Goal: Book appointment/travel/reservation

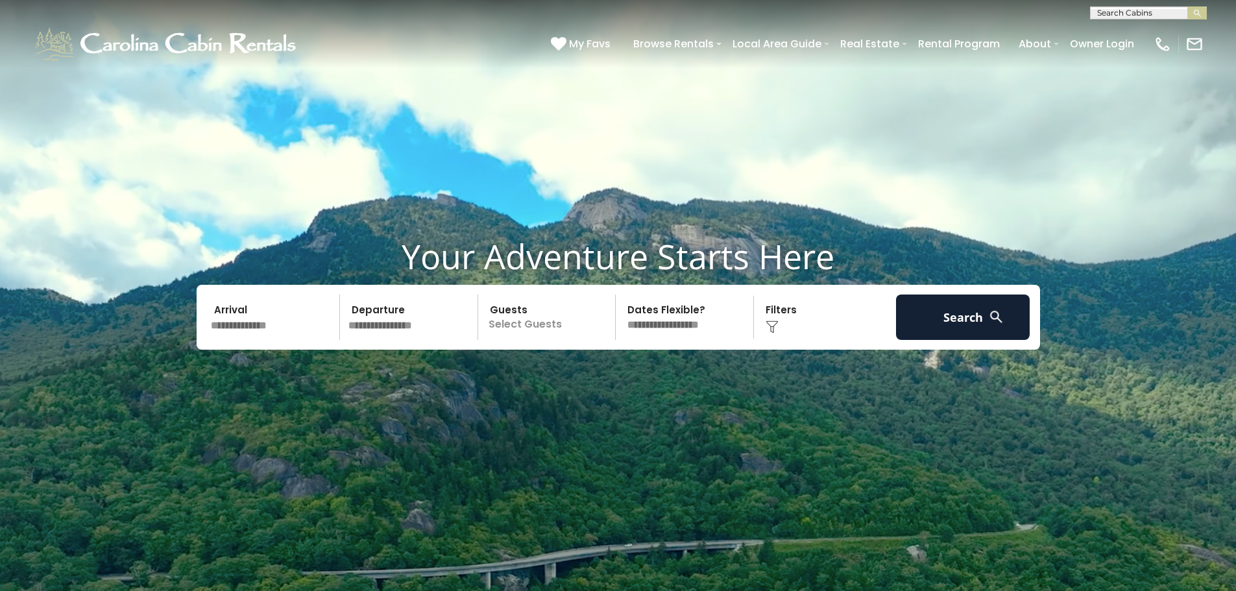
click at [1116, 12] on input "text" at bounding box center [1148, 15] width 114 height 13
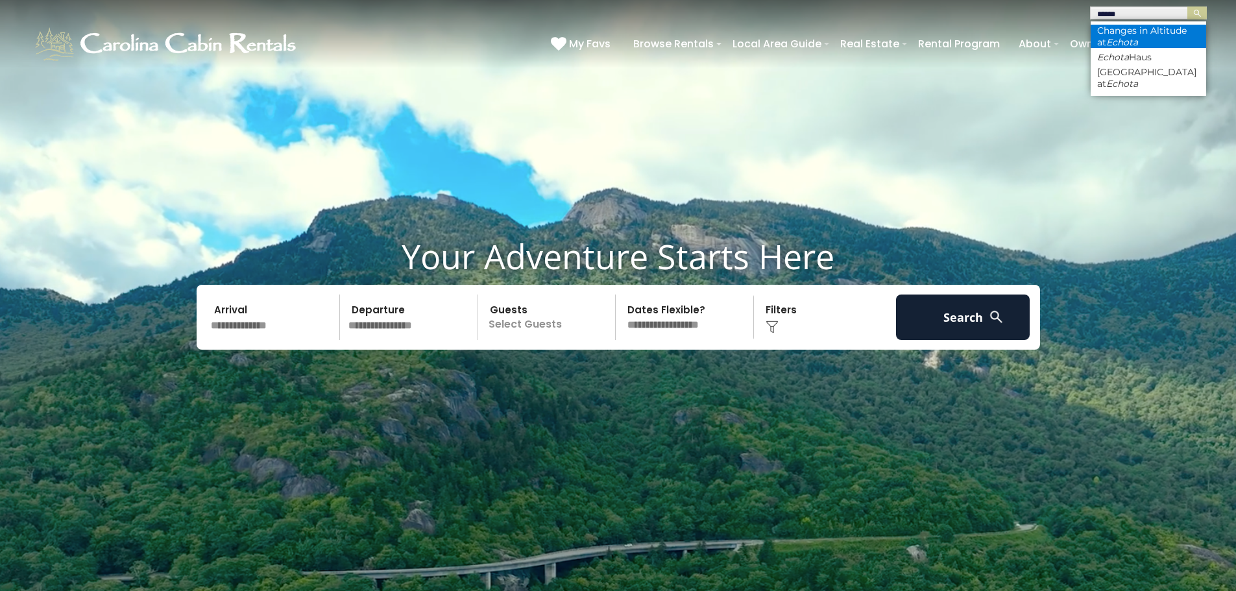
type input "******"
click at [1120, 34] on li "Changes in Altitude at Echota" at bounding box center [1148, 36] width 115 height 23
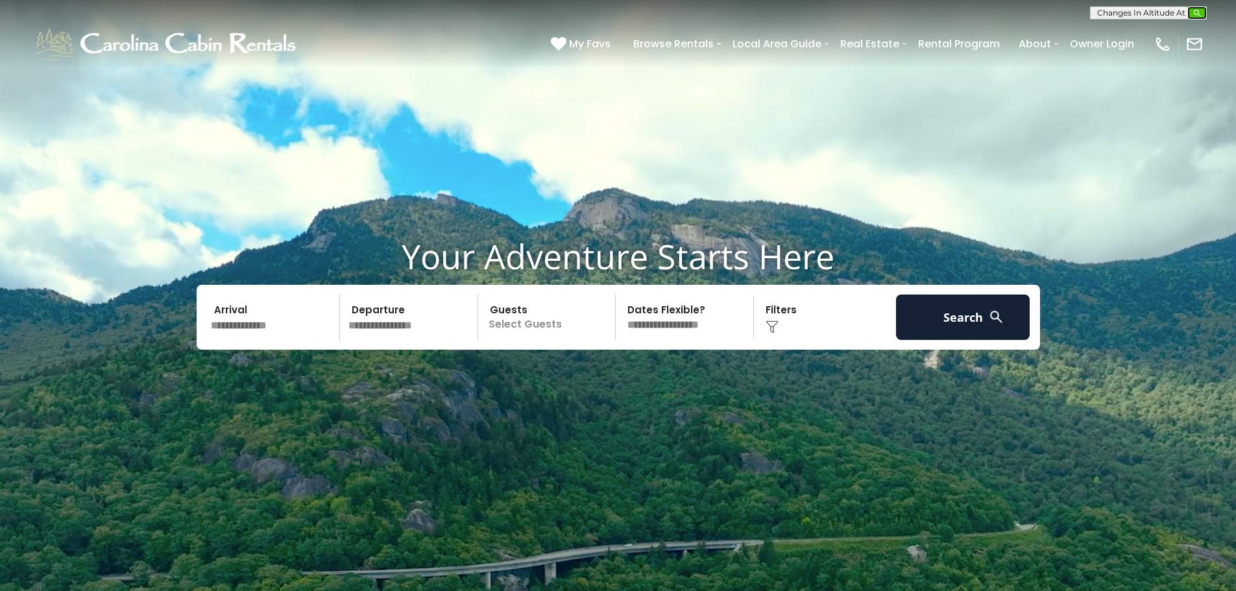
click at [1200, 11] on img "submit" at bounding box center [1198, 13] width 10 height 10
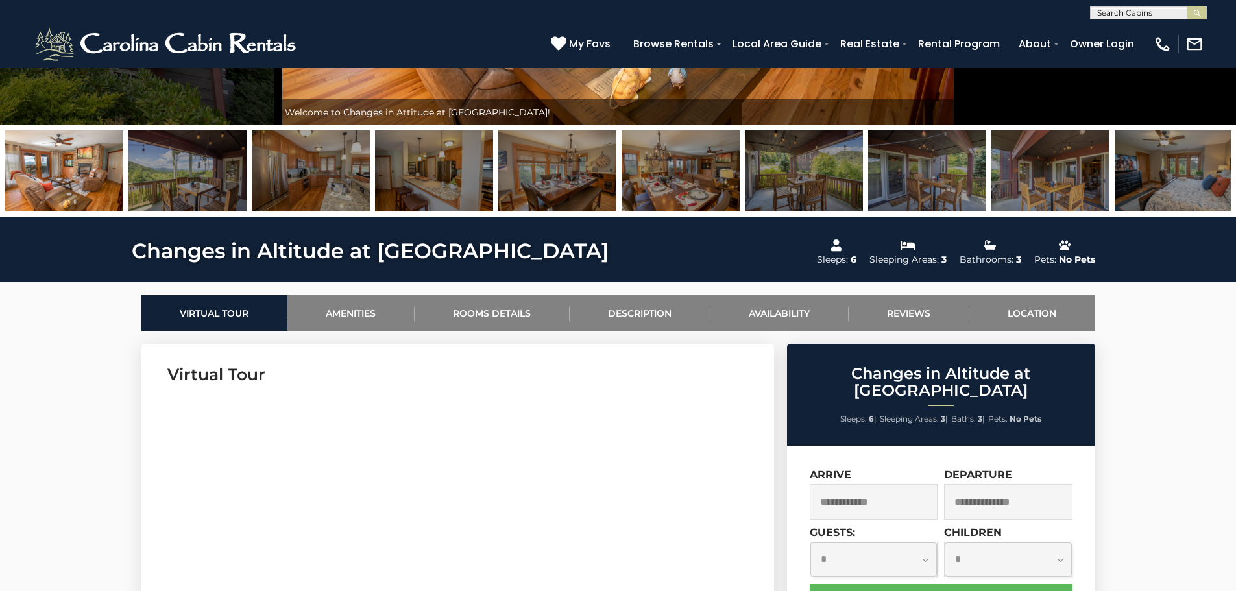
scroll to position [389, 0]
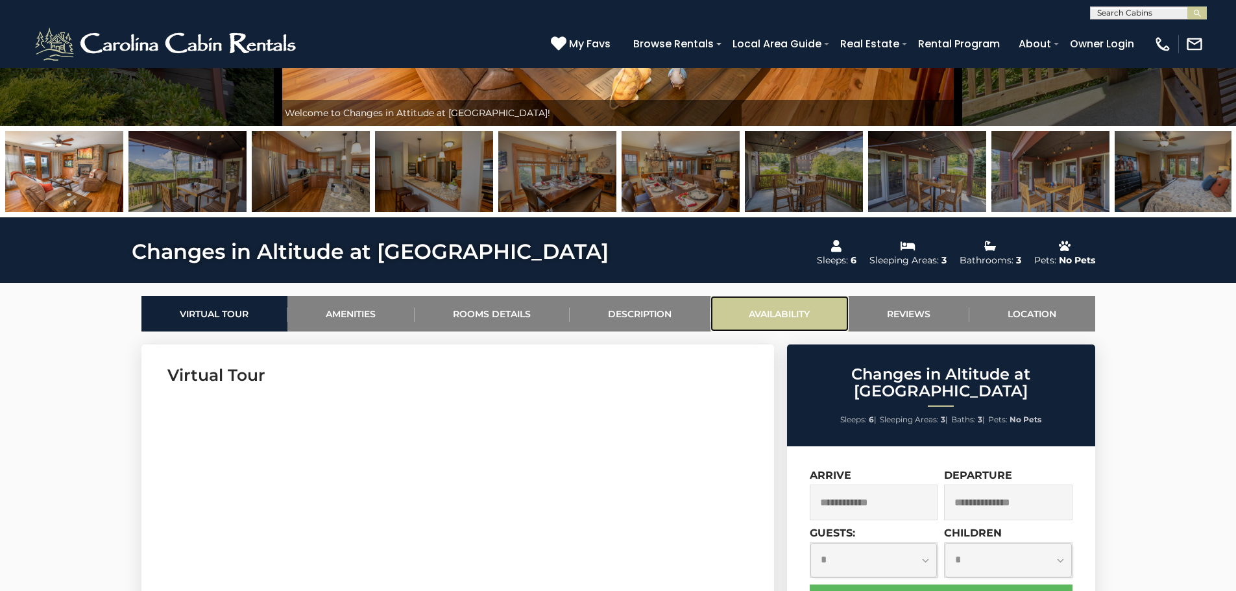
click at [768, 310] on link "Availability" at bounding box center [779, 314] width 138 height 36
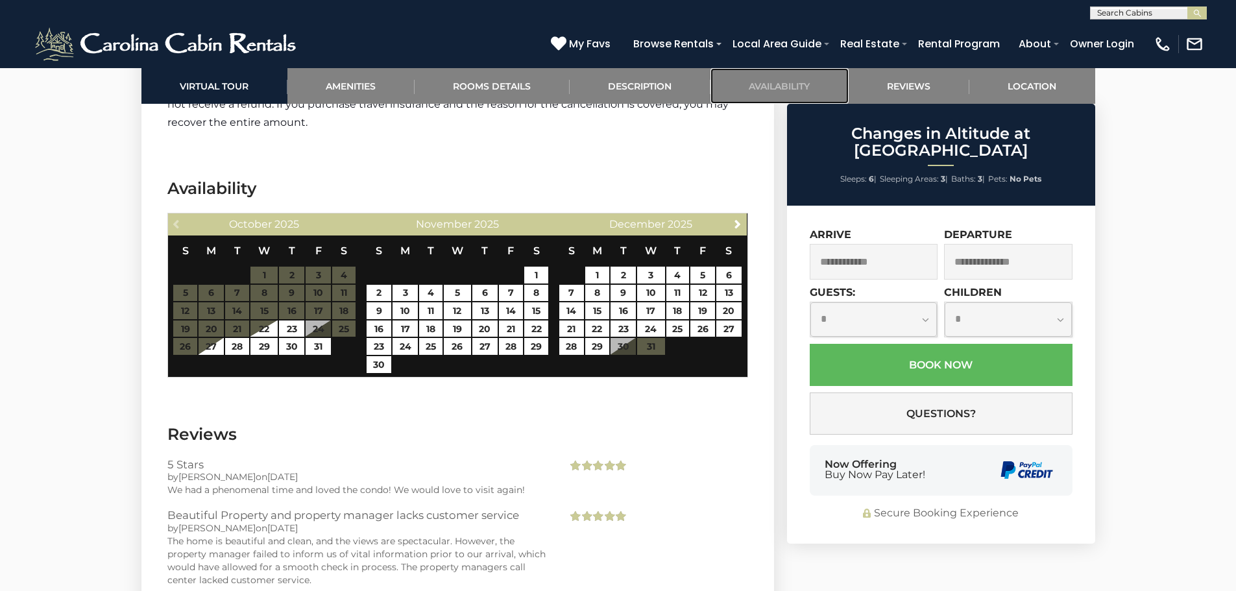
scroll to position [2505, 0]
